Goal: Task Accomplishment & Management: Manage account settings

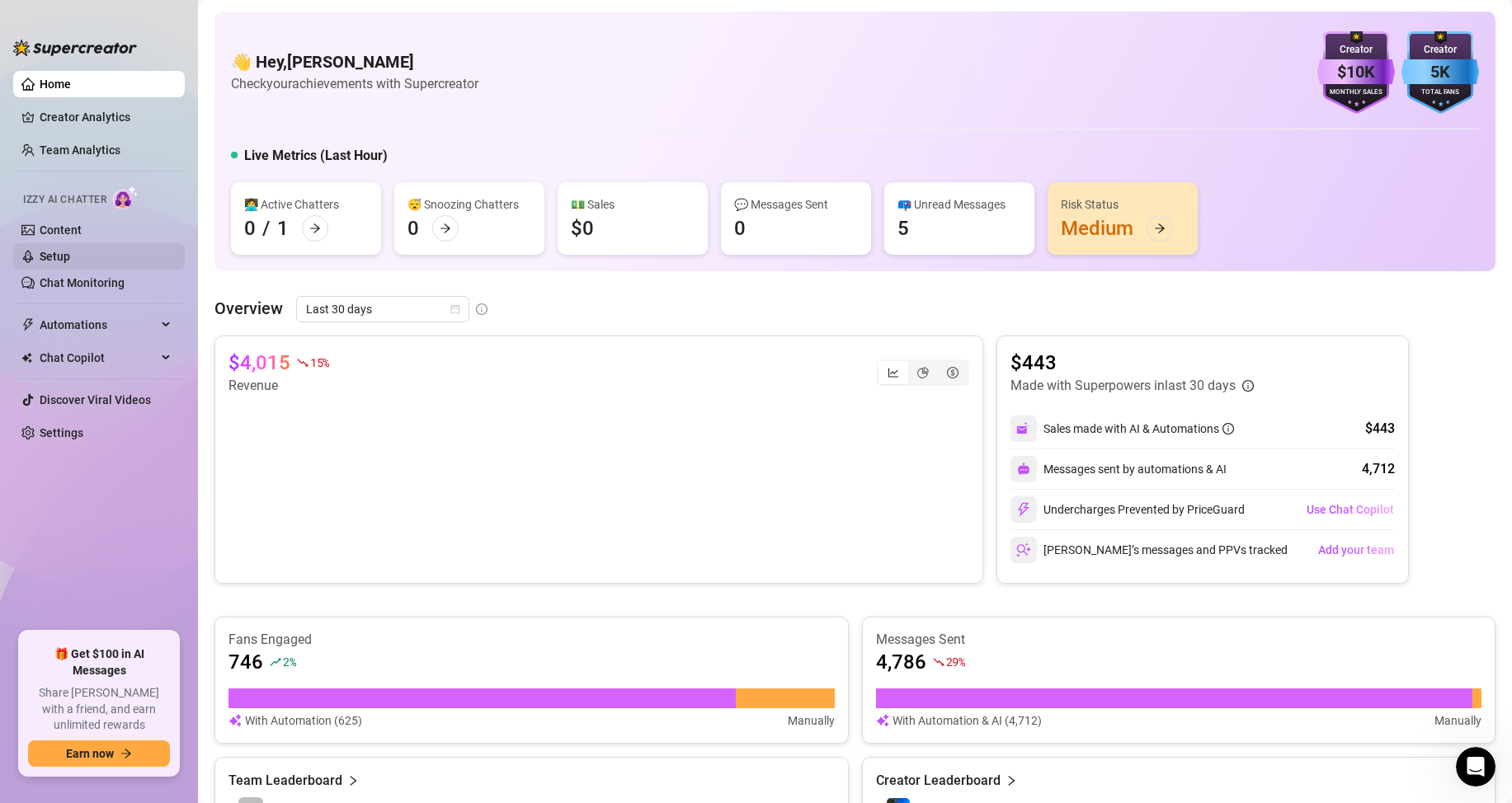
click at [70, 250] on link "Setup" at bounding box center [54, 256] width 31 height 13
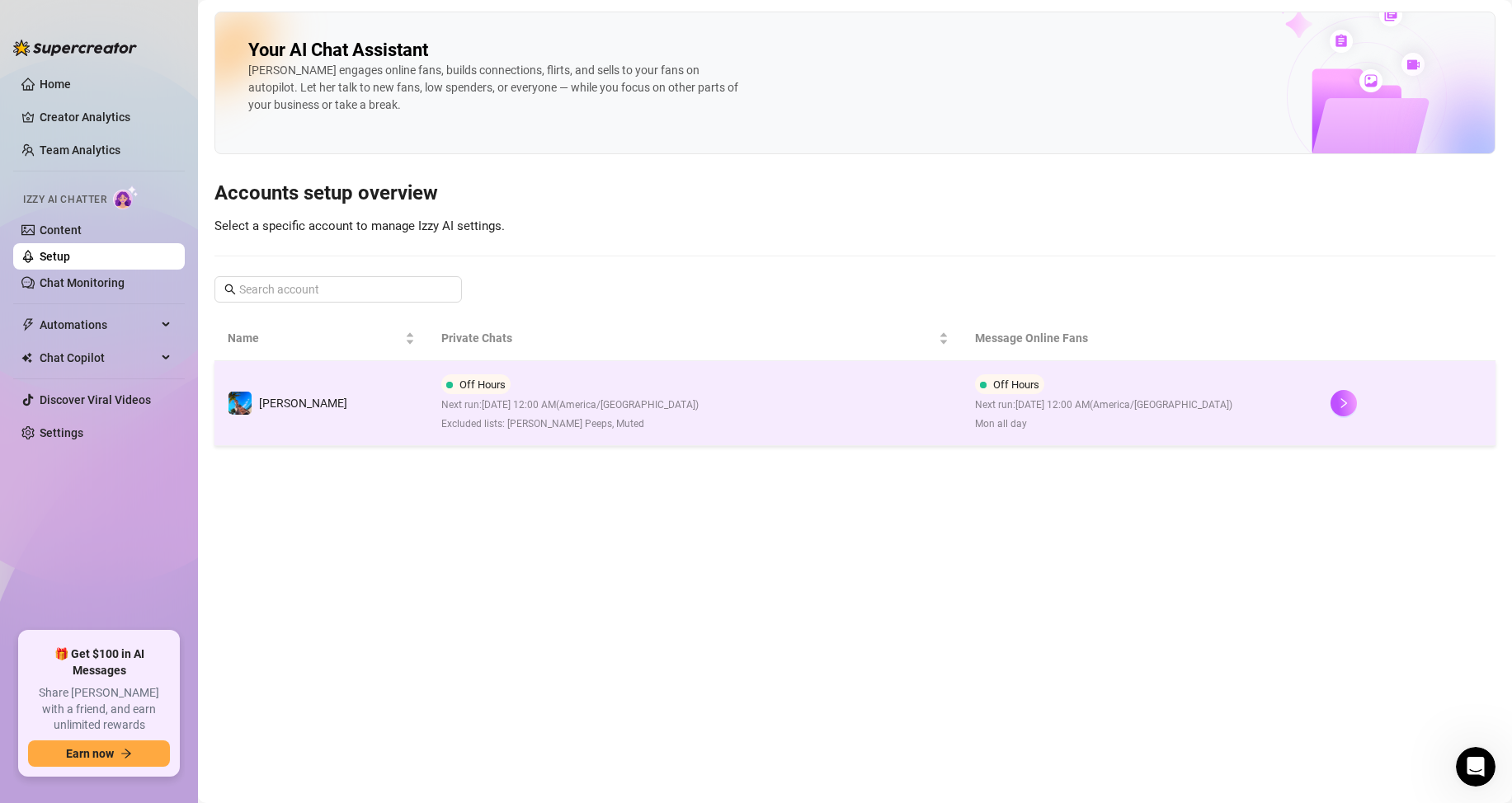
click at [899, 407] on td "Off Hours Next run: [DATE] 12:00 AM ( [GEOGRAPHIC_DATA]/[GEOGRAPHIC_DATA] ) Exc…" at bounding box center [695, 403] width 534 height 85
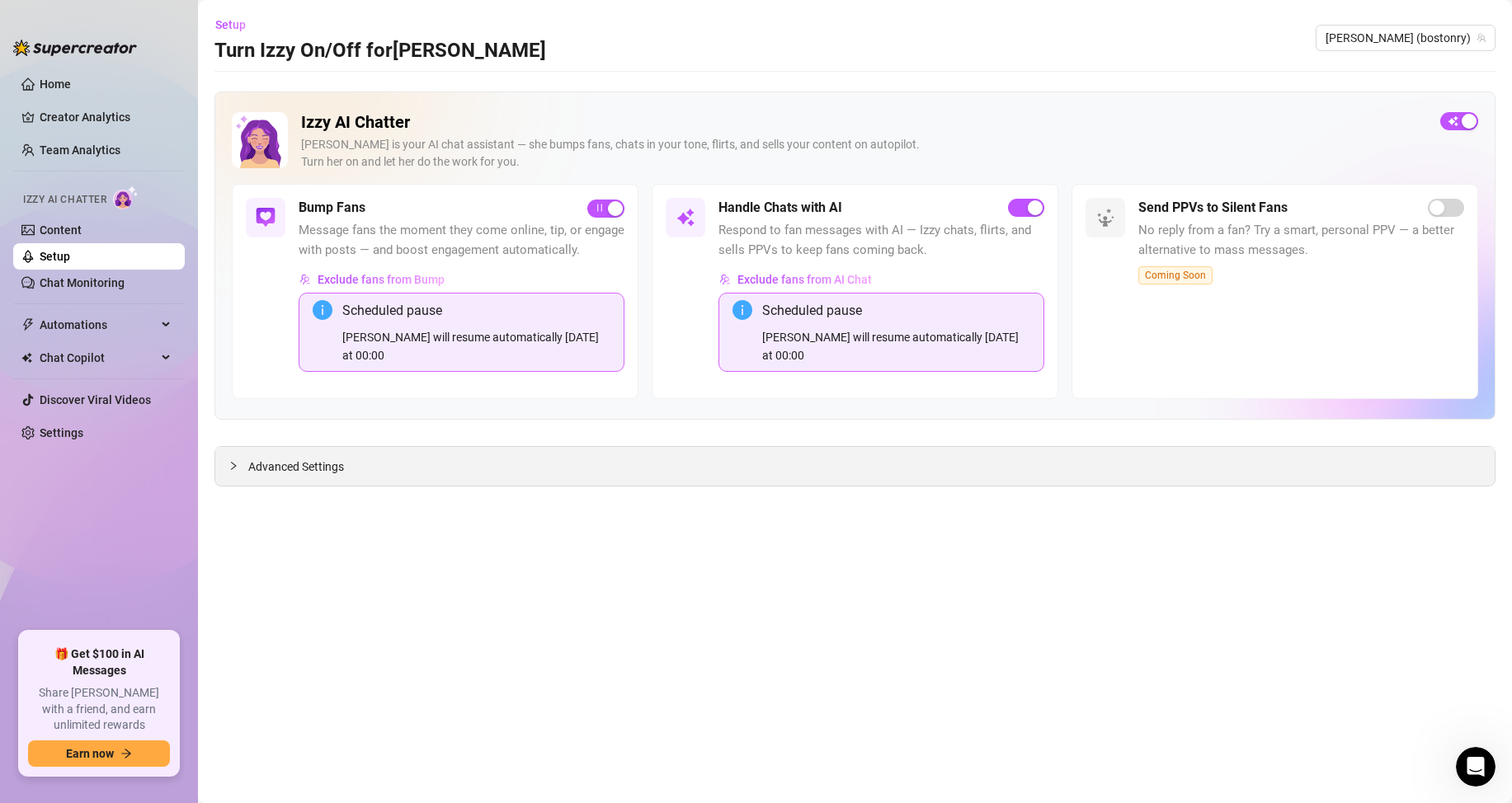
click at [234, 461] on icon "collapsed" at bounding box center [233, 466] width 10 height 10
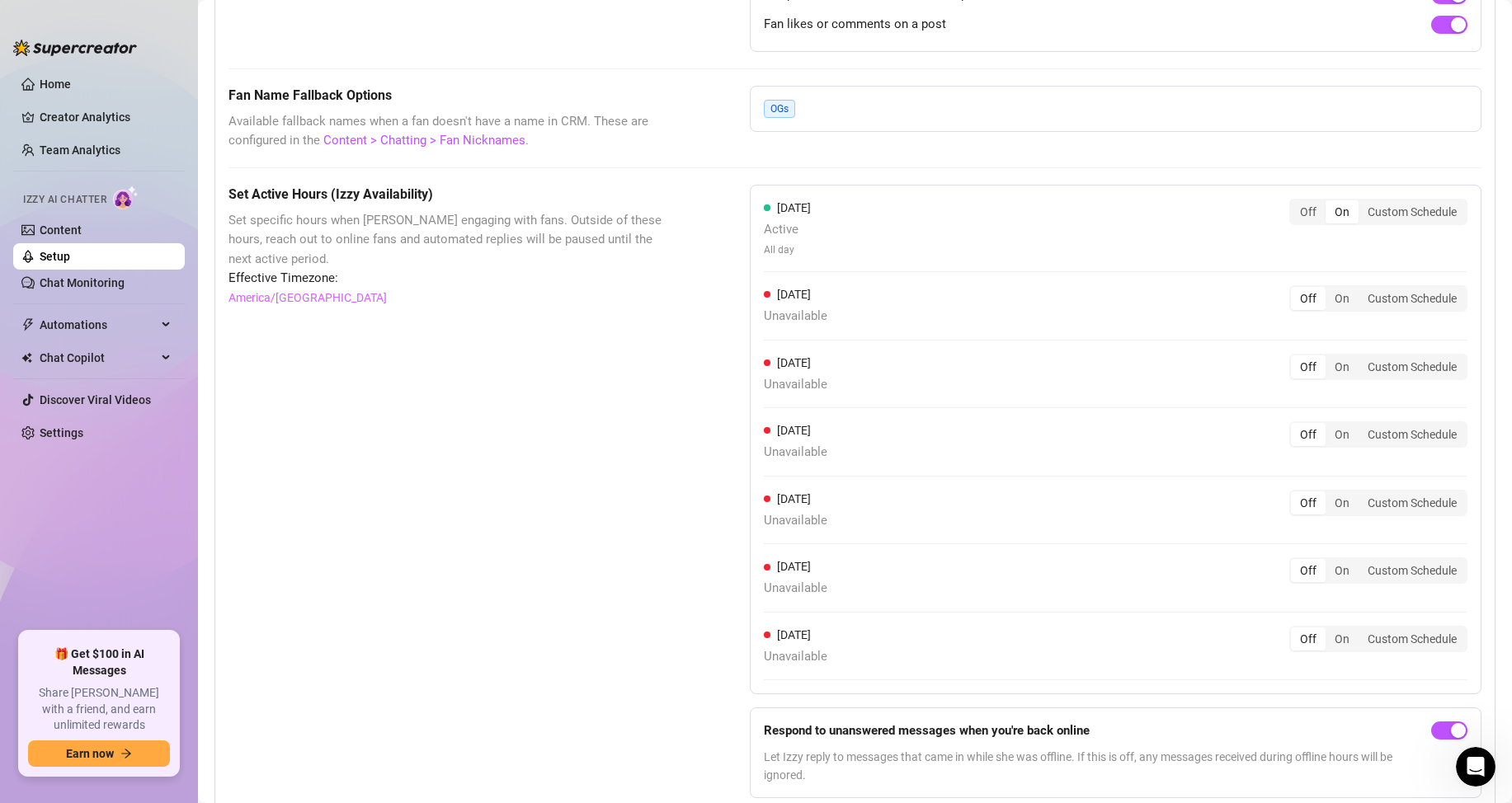
scroll to position [1384, 0]
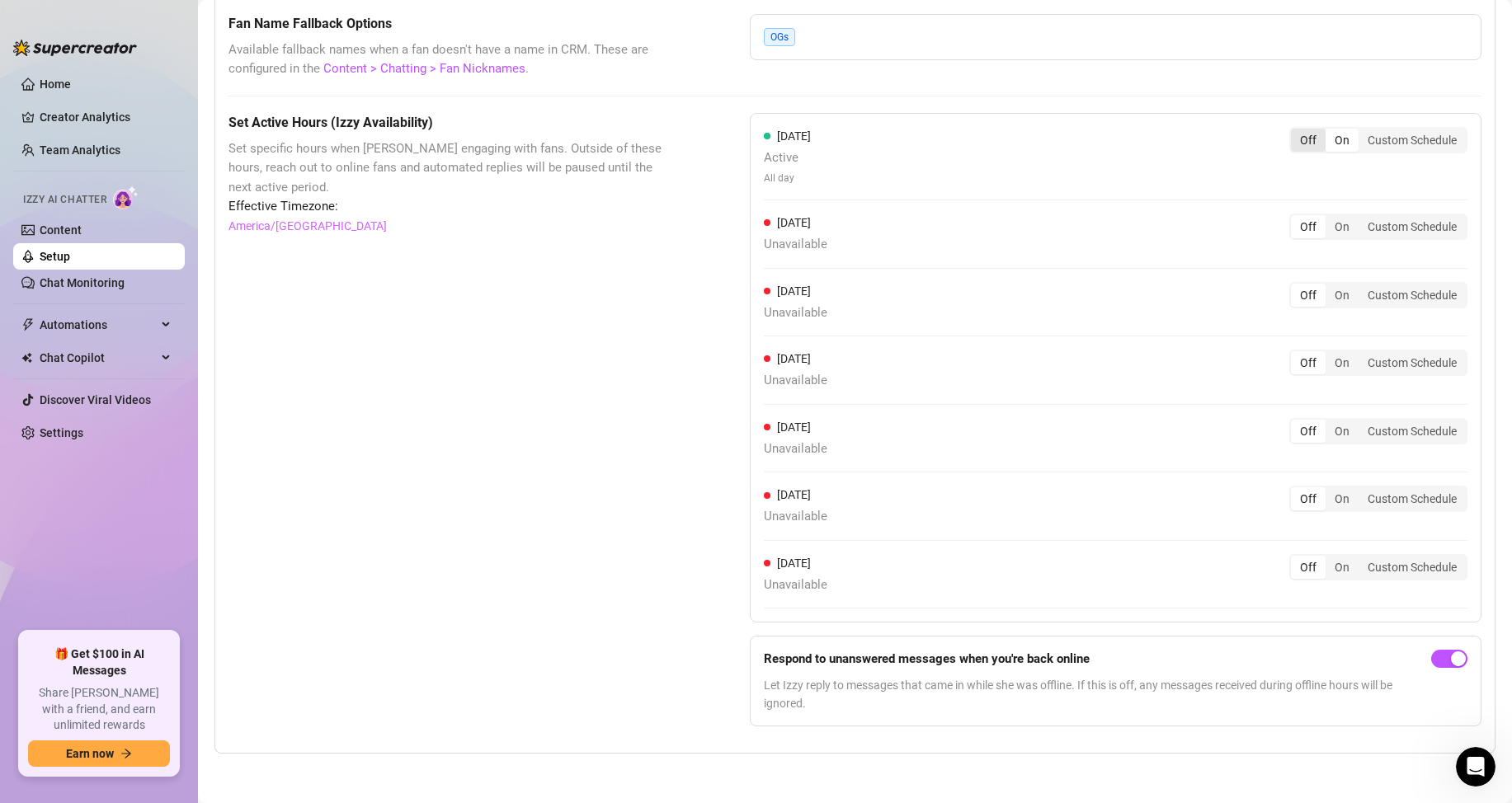
click at [1299, 135] on div "Off" at bounding box center [1308, 139] width 35 height 23
click at [1295, 131] on input "Off" at bounding box center [1295, 131] width 0 height 0
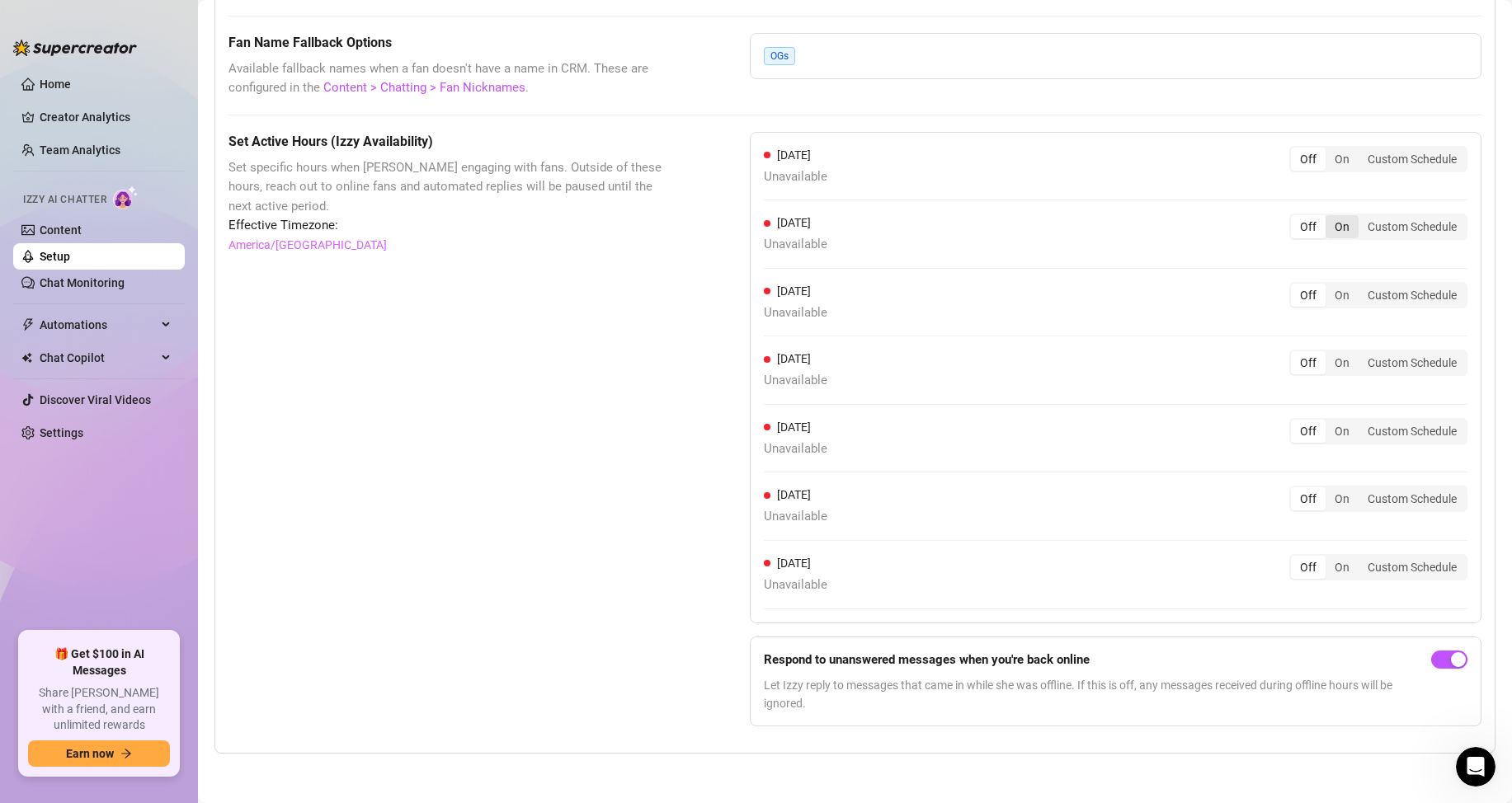
click at [1326, 227] on div "On" at bounding box center [1341, 226] width 33 height 23
click at [1329, 218] on input "On" at bounding box center [1329, 218] width 0 height 0
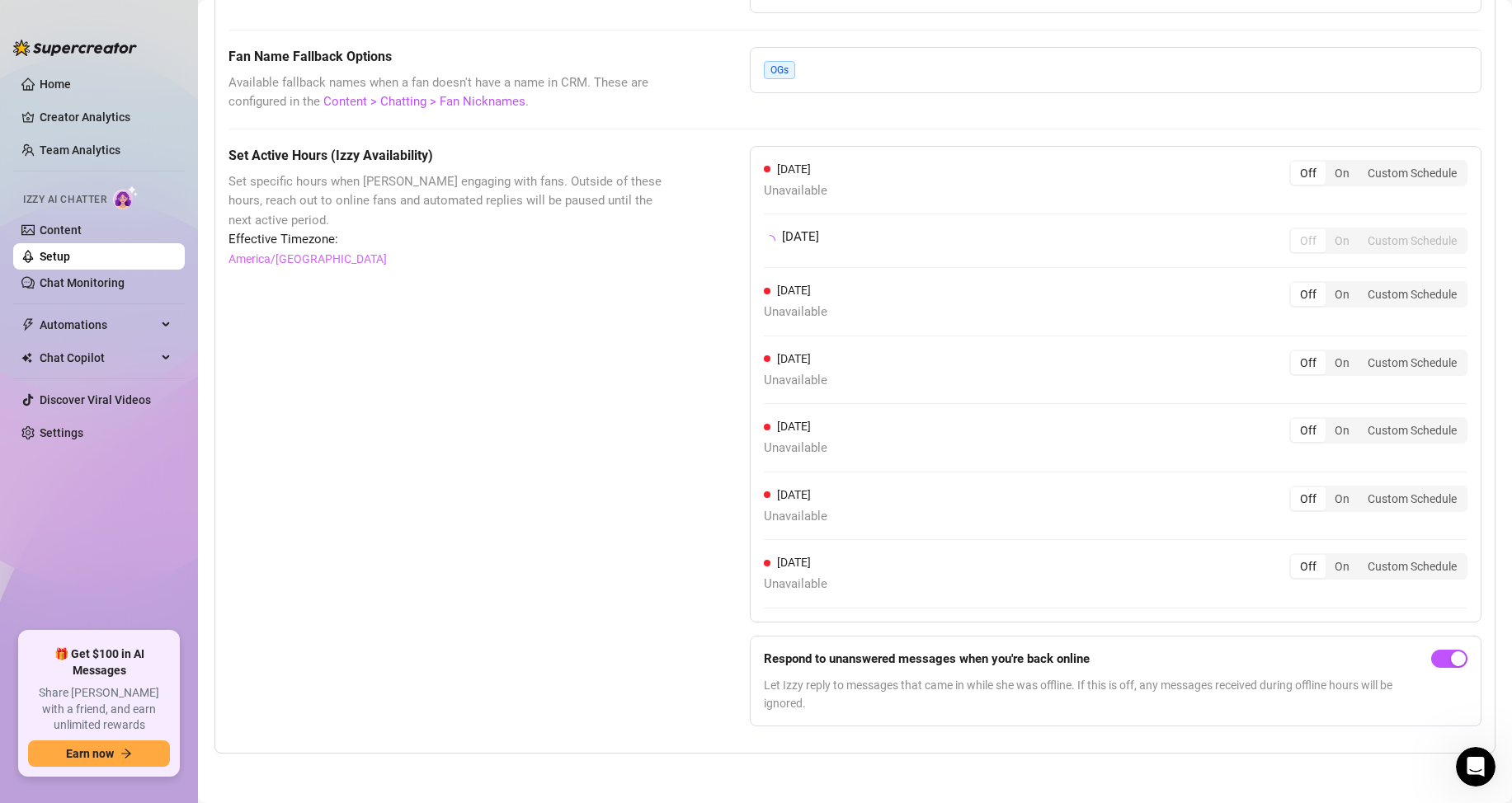
scroll to position [1365, 0]
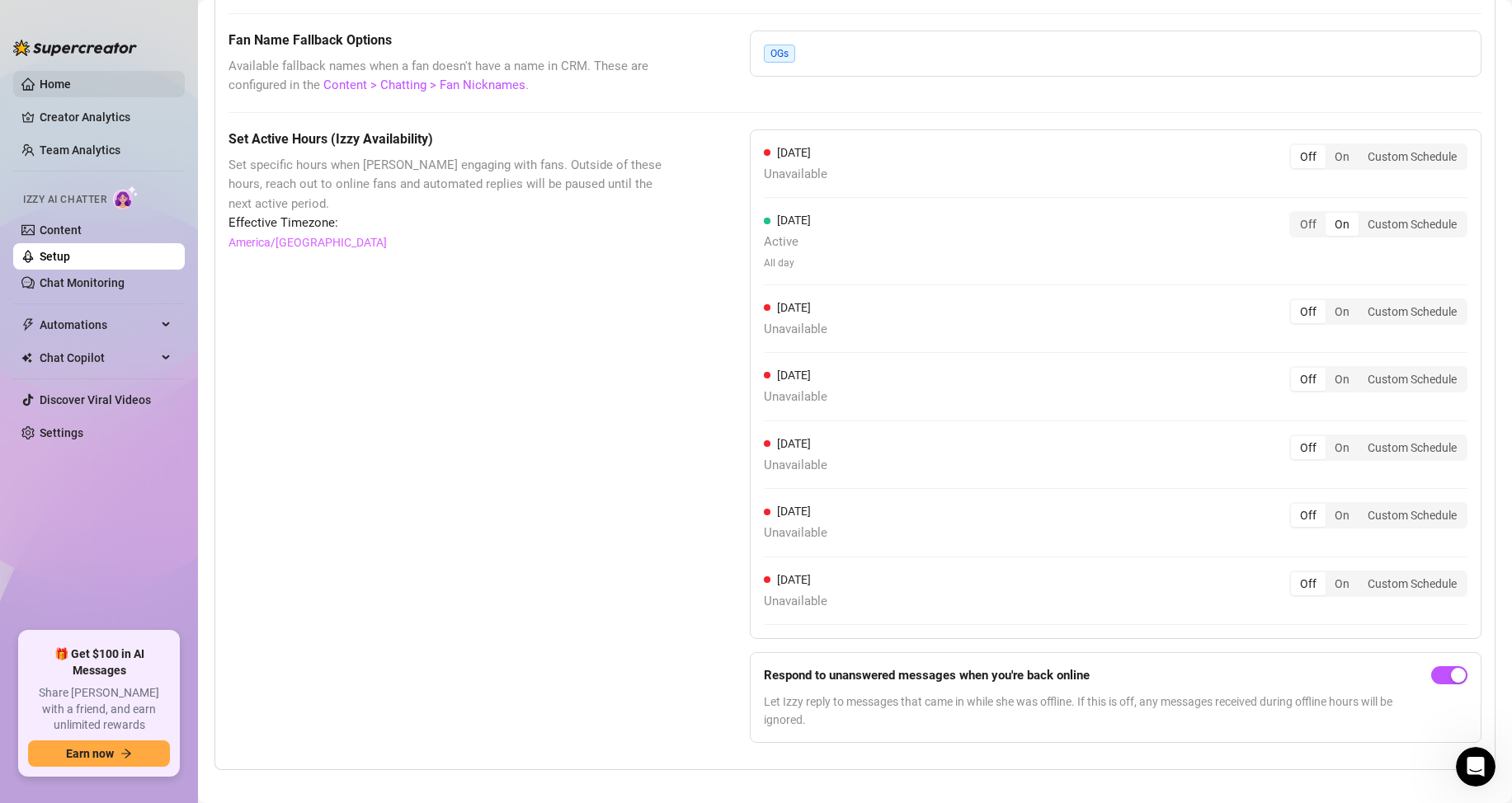
click at [71, 87] on link "Home" at bounding box center [55, 84] width 32 height 13
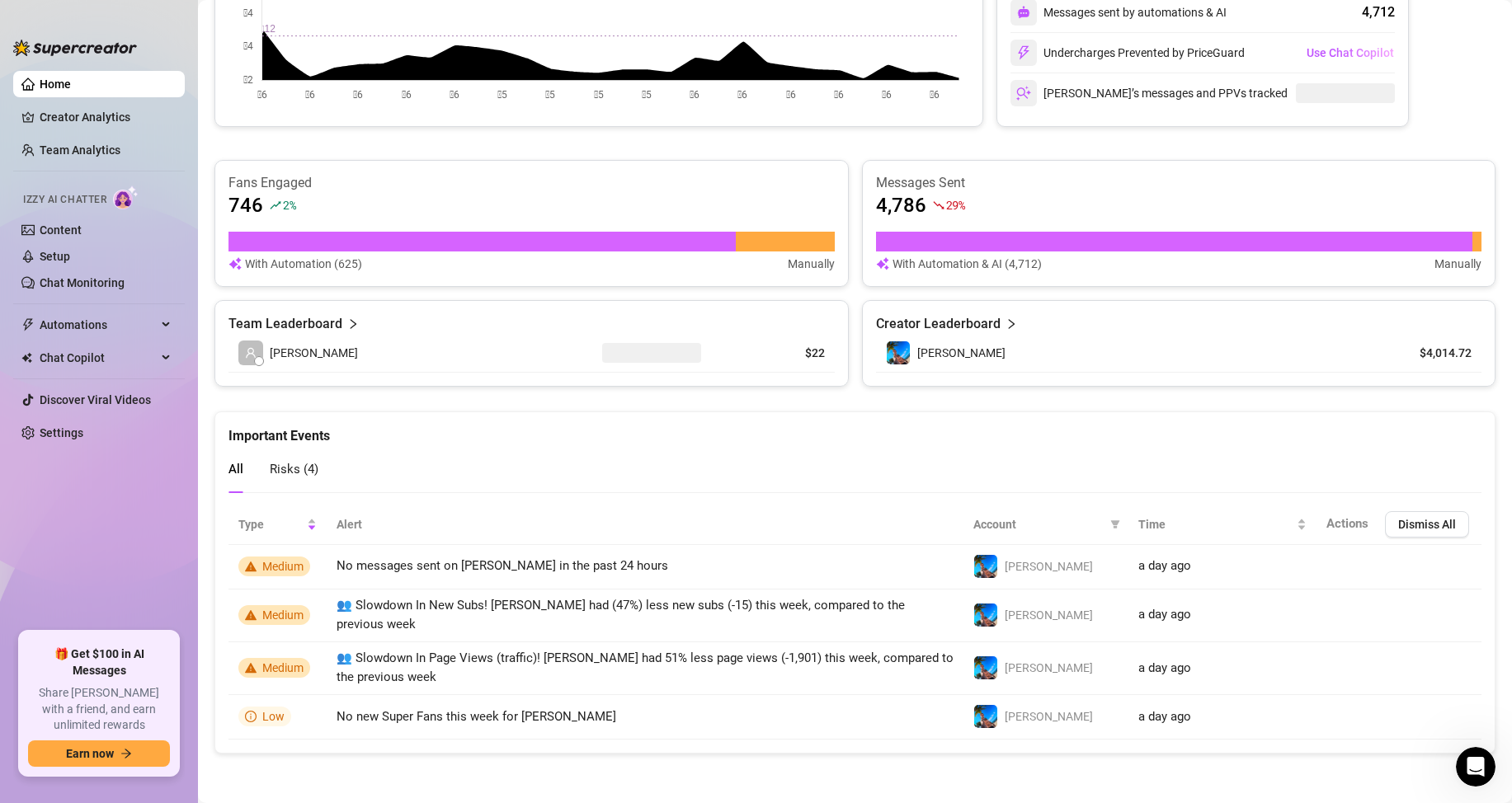
scroll to position [449, 0]
